Goal: Task Accomplishment & Management: Manage account settings

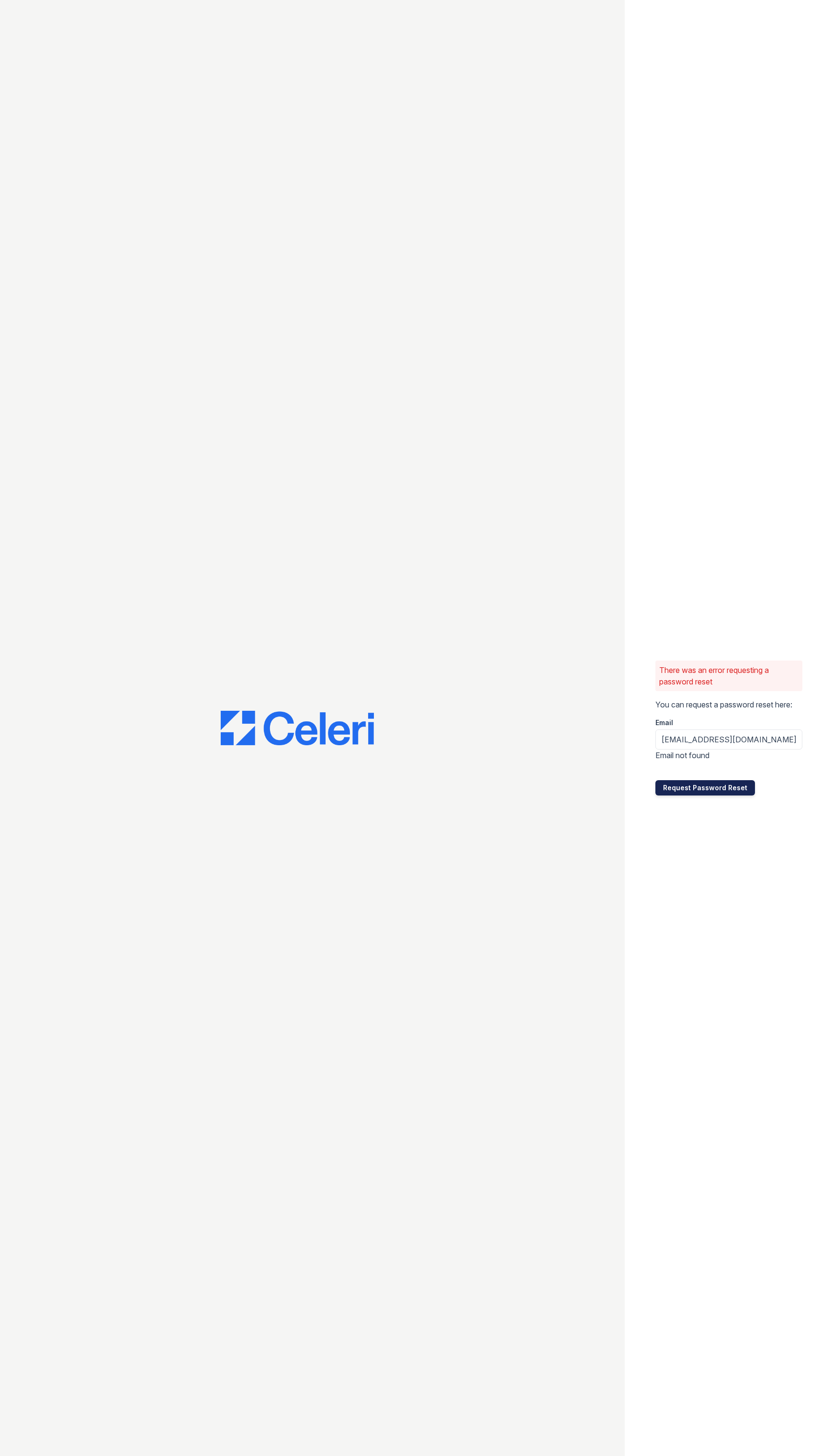
click at [709, 787] on button "Request Password Reset" at bounding box center [705, 787] width 100 height 15
click at [754, 738] on input "[EMAIL_ADDRESS][DOMAIN_NAME]" at bounding box center [729, 740] width 147 height 20
type input "Ellipsemgr@greystar.com"
click at [707, 811] on link "Resend Verify Account Information" at bounding box center [710, 814] width 110 height 8
click at [719, 738] on input "email" at bounding box center [729, 738] width 147 height 20
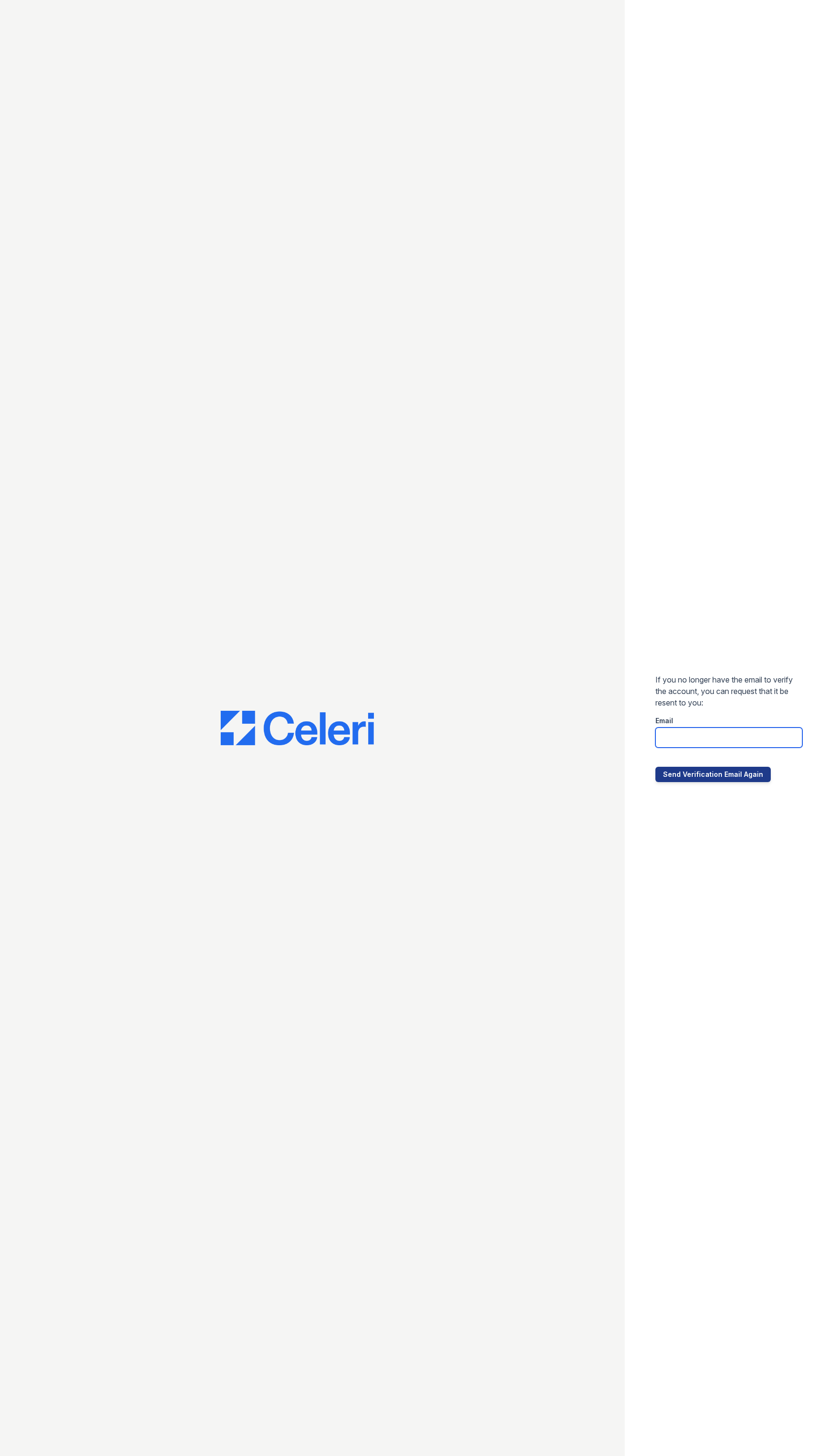
type input "ellipsemgr@greystar.com"
click at [718, 773] on button "Send Verification Email Again" at bounding box center [713, 774] width 115 height 15
